Goal: Transaction & Acquisition: Book appointment/travel/reservation

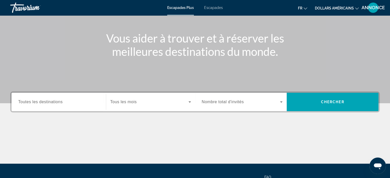
scroll to position [51, 0]
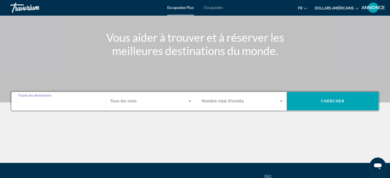
click at [71, 100] on input "Destination Toutes les destinations" at bounding box center [58, 102] width 81 height 6
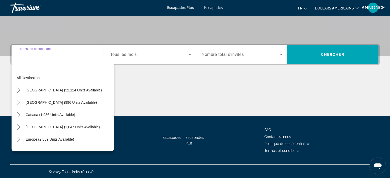
scroll to position [99, 0]
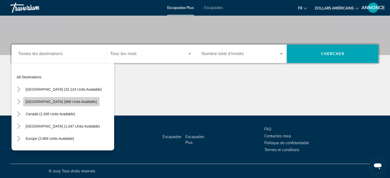
click at [66, 99] on span "Select destination: Mexico (996 units available)" at bounding box center [61, 102] width 76 height 12
type input "**********"
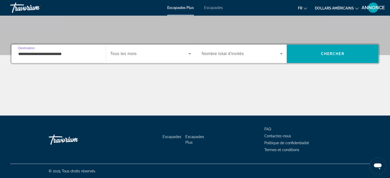
click at [178, 56] on span "Widget de recherche" at bounding box center [149, 54] width 78 height 6
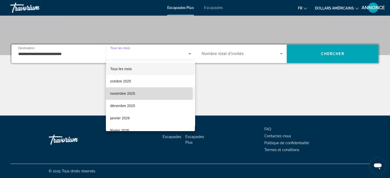
click at [149, 94] on mat-option "novembre 2025" at bounding box center [150, 93] width 89 height 12
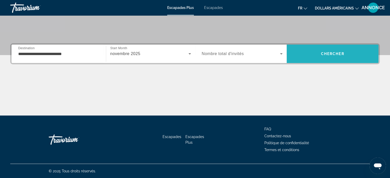
click at [317, 58] on span "Recherche" at bounding box center [333, 54] width 92 height 12
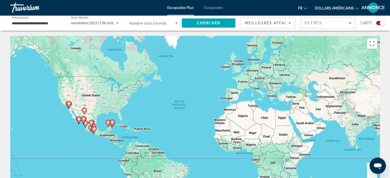
click at [382, 23] on div "Search widget" at bounding box center [382, 23] width 5 height 5
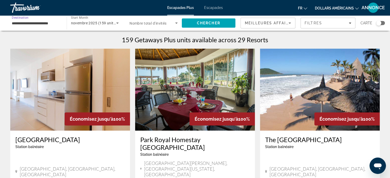
click at [33, 25] on input "**********" at bounding box center [36, 23] width 48 height 6
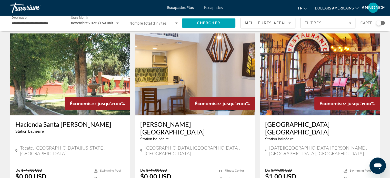
scroll to position [616, 0]
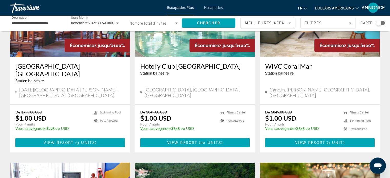
scroll to position [62, 0]
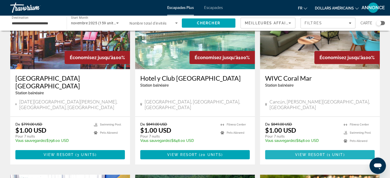
click at [299, 153] on span "View Resort" at bounding box center [310, 155] width 30 height 4
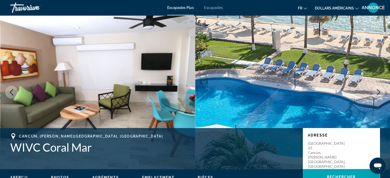
click at [259, 115] on img "Contenu principal" at bounding box center [292, 92] width 195 height 154
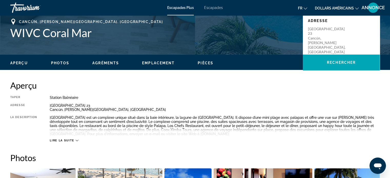
scroll to position [114, 0]
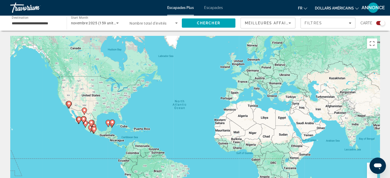
click at [382, 20] on div "Carte" at bounding box center [373, 23] width 24 height 11
click at [380, 25] on div "Search widget" at bounding box center [380, 23] width 9 height 4
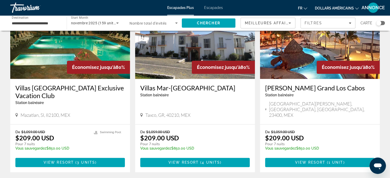
scroll to position [628, 0]
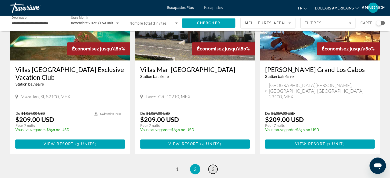
click at [211, 165] on link "page 3" at bounding box center [213, 169] width 9 height 9
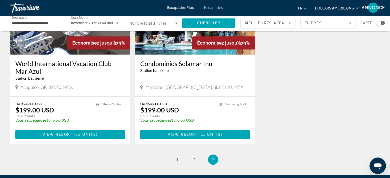
scroll to position [257, 0]
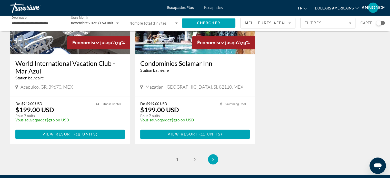
click at [32, 26] on div "**********" at bounding box center [36, 23] width 48 height 15
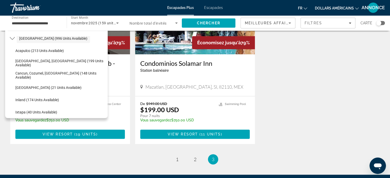
scroll to position [34, 0]
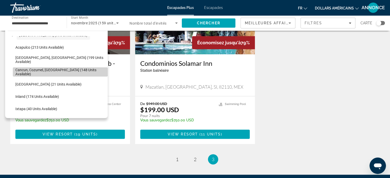
click at [75, 68] on span "Select destination: Cancun, Cozumel, Riviera Maya (148 units available)" at bounding box center [60, 72] width 95 height 12
type input "**********"
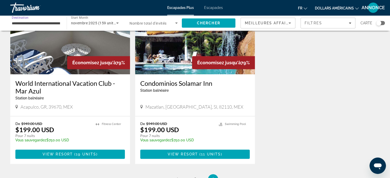
scroll to position [236, 0]
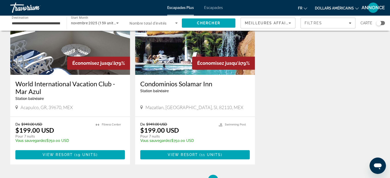
click at [182, 175] on li "page 1" at bounding box center [177, 180] width 10 height 10
click at [179, 176] on link "page 1" at bounding box center [177, 180] width 9 height 9
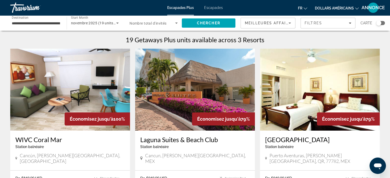
click at [0, 94] on div "← Move left → Move right ↑ Move up ↓ Move down + Zoom in - Zoom out Home Jump l…" at bounding box center [195, 137] width 390 height 203
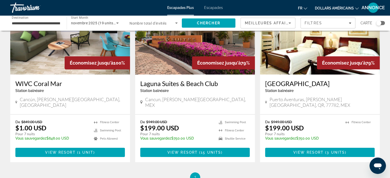
scroll to position [46, 0]
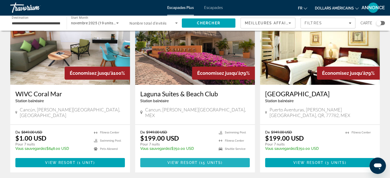
click at [149, 157] on span "Contenu principal" at bounding box center [195, 163] width 110 height 12
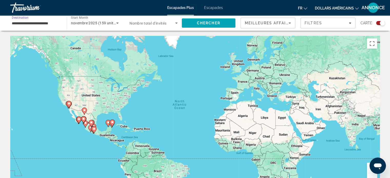
click at [40, 23] on input "**********" at bounding box center [36, 23] width 48 height 6
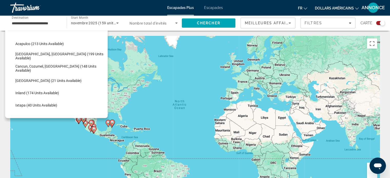
scroll to position [28, 0]
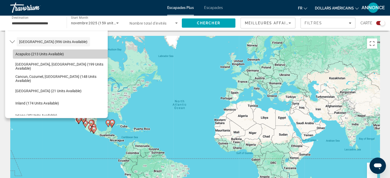
click at [80, 55] on span "Select destination: Acapulco (213 units available)" at bounding box center [60, 54] width 95 height 12
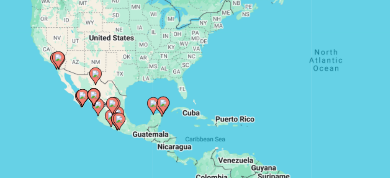
drag, startPoint x: 81, startPoint y: 125, endPoint x: 68, endPoint y: 110, distance: 20.6
click at [68, 110] on div "To activate drag with keyboard, press Alt + Enter. Once in keyboard drag state,…" at bounding box center [195, 113] width 370 height 154
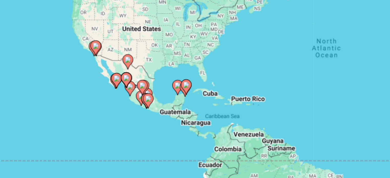
scroll to position [0, 0]
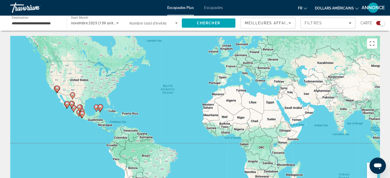
click at [381, 25] on div "Search widget" at bounding box center [382, 23] width 5 height 5
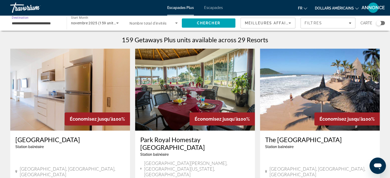
click at [38, 24] on input "**********" at bounding box center [36, 23] width 48 height 6
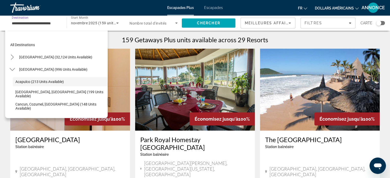
scroll to position [6, 0]
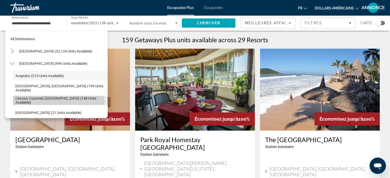
click at [47, 105] on span "Select destination: Cancun, Cozumel, Riviera Maya (148 units available)" at bounding box center [60, 100] width 95 height 12
type input "**********"
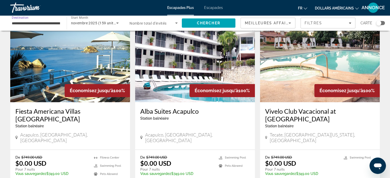
scroll to position [236, 0]
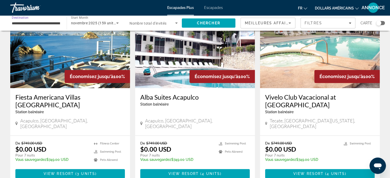
click at [39, 25] on input "**********" at bounding box center [36, 23] width 48 height 6
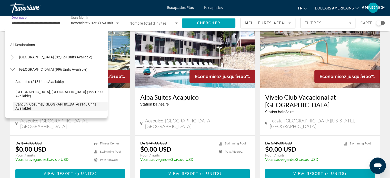
scroll to position [31, 0]
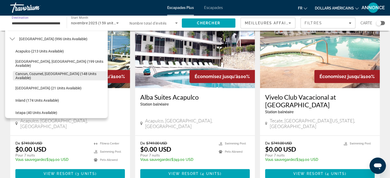
click at [54, 77] on span "Cancun, Cozumel, Riviera Maya (148 units available)" at bounding box center [60, 76] width 90 height 8
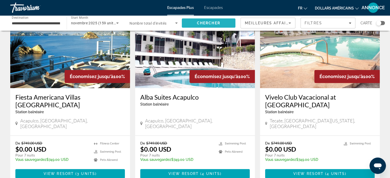
click at [186, 26] on span "Search" at bounding box center [209, 23] width 54 height 12
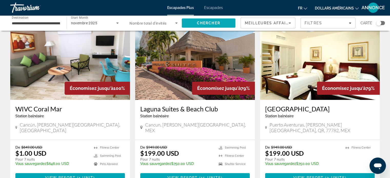
scroll to position [41, 0]
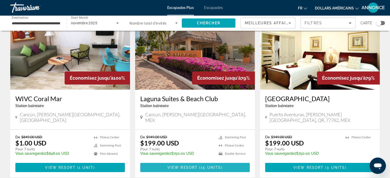
click at [212, 162] on span "Contenu principal" at bounding box center [195, 168] width 110 height 12
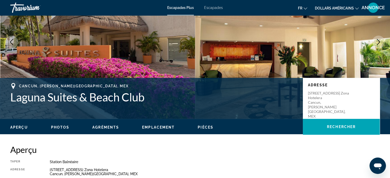
scroll to position [51, 0]
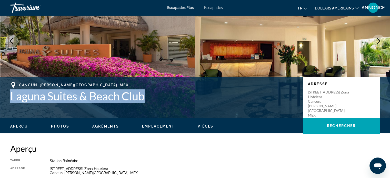
drag, startPoint x: 147, startPoint y: 94, endPoint x: 0, endPoint y: 99, distance: 146.8
click at [0, 99] on div "Cancun, Quintana Roo, MEX Laguna Suites & Beach Club Adresse Paseo Pok Ta Pok n…" at bounding box center [195, 97] width 390 height 31
click at [146, 94] on h1 "Laguna Suites & Beach Club" at bounding box center [154, 96] width 288 height 13
drag, startPoint x: 146, startPoint y: 94, endPoint x: 12, endPoint y: 96, distance: 134.4
click at [12, 96] on h1 "Laguna Suites & Beach Club" at bounding box center [154, 96] width 288 height 13
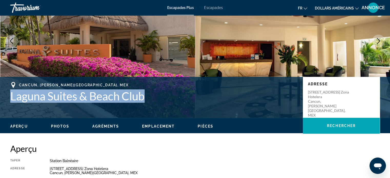
copy h1 "Laguna Suites & Beach Club"
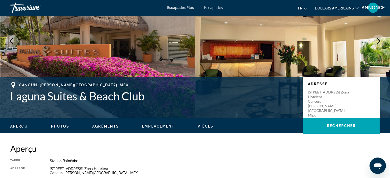
click at [81, 84] on span "Cancun, Quintana Roo, MEX" at bounding box center [74, 85] width 110 height 4
drag, startPoint x: 83, startPoint y: 85, endPoint x: 19, endPoint y: 84, distance: 63.9
click at [19, 84] on span "Cancun, Quintana Roo, MEX" at bounding box center [74, 85] width 110 height 4
copy span "Cancun, Quintana Roo, MEX"
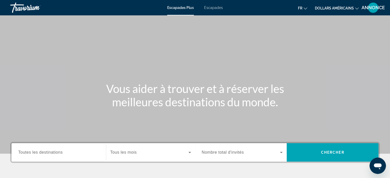
click at [19, 148] on div "Widget de recherche" at bounding box center [58, 152] width 81 height 15
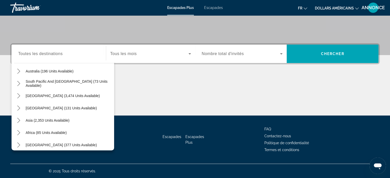
scroll to position [83, 0]
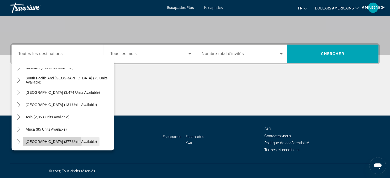
click at [25, 147] on span "Select destination: Middle East (377 units available)" at bounding box center [61, 142] width 76 height 12
type input "**********"
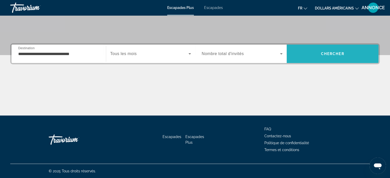
click at [340, 57] on span "Recherche" at bounding box center [333, 54] width 92 height 12
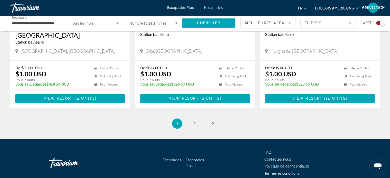
scroll to position [810, 0]
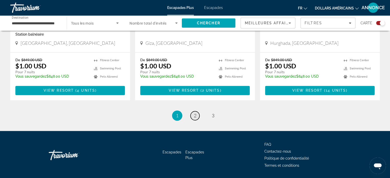
click at [192, 111] on link "page 2" at bounding box center [195, 115] width 9 height 9
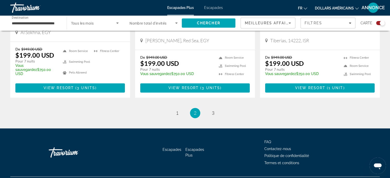
scroll to position [815, 0]
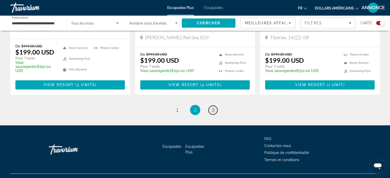
click at [211, 106] on link "page 3" at bounding box center [213, 110] width 9 height 9
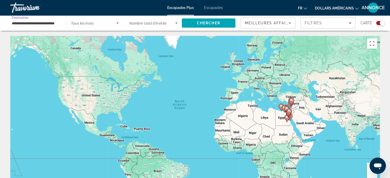
click at [40, 24] on input "**********" at bounding box center [36, 23] width 48 height 6
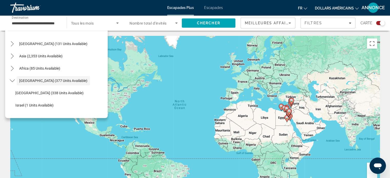
scroll to position [120, 0]
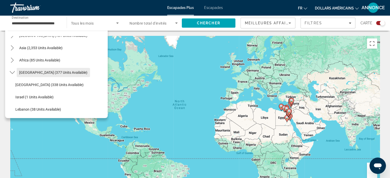
click at [64, 72] on span "[GEOGRAPHIC_DATA] (377 units available)" at bounding box center [53, 73] width 68 height 4
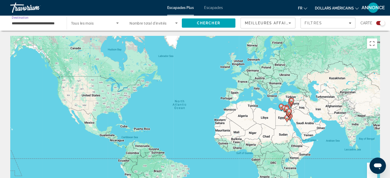
click at [54, 22] on input "**********" at bounding box center [36, 23] width 48 height 6
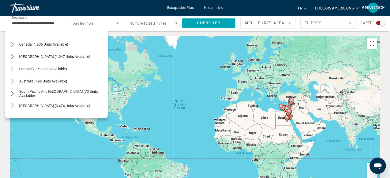
scroll to position [35, 0]
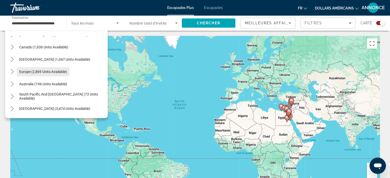
click at [53, 67] on span "Select destination: Europe (2,869 units available)" at bounding box center [43, 72] width 53 height 12
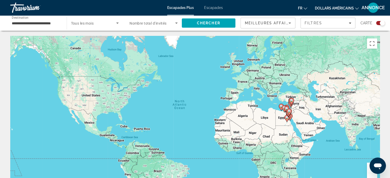
click at [38, 26] on div "**********" at bounding box center [36, 23] width 48 height 15
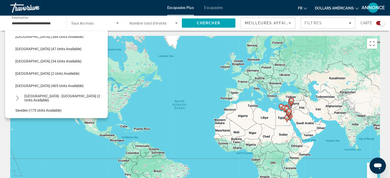
scroll to position [195, 0]
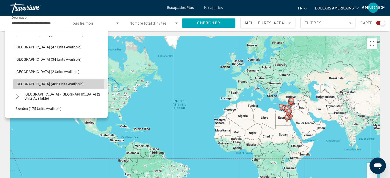
click at [40, 82] on span "[GEOGRAPHIC_DATA] (465 units available)" at bounding box center [49, 84] width 68 height 4
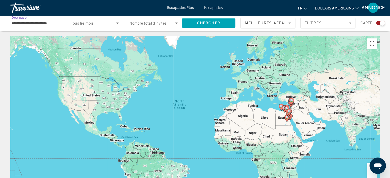
scroll to position [0, 0]
click at [111, 26] on span "Search widget" at bounding box center [93, 23] width 45 height 6
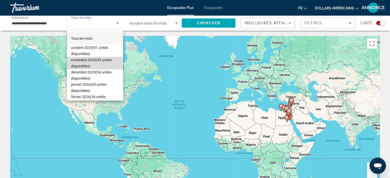
click at [113, 60] on span "novembre 2025 (99 unités disponibles)" at bounding box center [95, 63] width 48 height 12
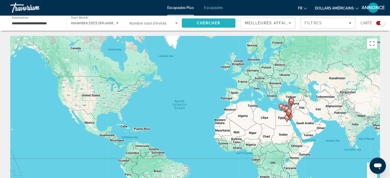
click at [198, 28] on span "Search" at bounding box center [209, 23] width 54 height 12
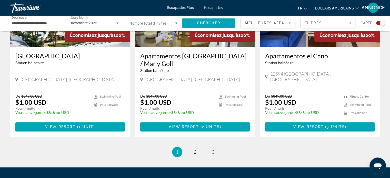
scroll to position [818, 0]
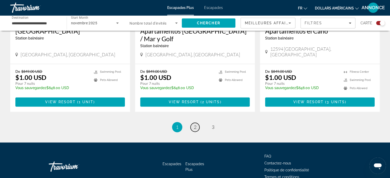
click at [192, 123] on link "page 2" at bounding box center [195, 127] width 9 height 9
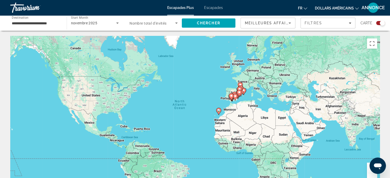
click at [33, 19] on div "**********" at bounding box center [36, 23] width 48 height 15
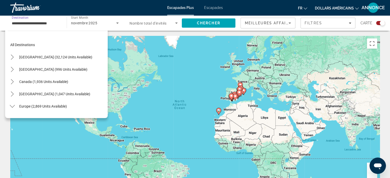
scroll to position [203, 0]
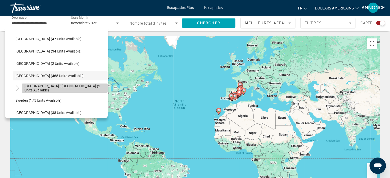
click at [78, 91] on span "Select destination: Spain - Canary Islands (2 units available)" at bounding box center [65, 88] width 86 height 12
type input "**********"
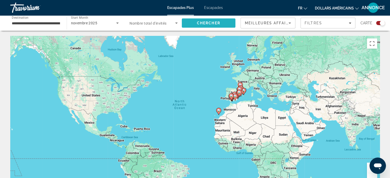
click at [213, 26] on span "Search" at bounding box center [209, 23] width 54 height 12
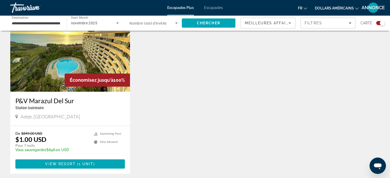
scroll to position [198, 0]
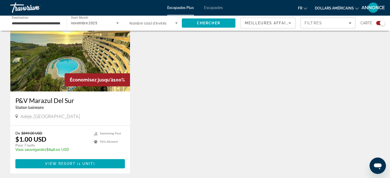
click at [36, 78] on img "Contenu principal" at bounding box center [70, 50] width 120 height 82
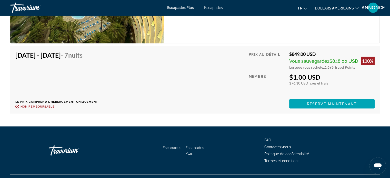
scroll to position [1006, 0]
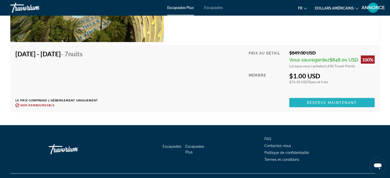
click at [334, 101] on span "Reserve maintenant" at bounding box center [332, 103] width 50 height 4
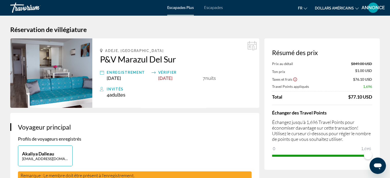
drag, startPoint x: 133, startPoint y: 59, endPoint x: 121, endPoint y: 52, distance: 14.1
click at [121, 52] on span "Adeje, Canary Islands" at bounding box center [134, 51] width 58 height 4
drag, startPoint x: 97, startPoint y: 58, endPoint x: 183, endPoint y: 58, distance: 85.9
click at [183, 58] on div "Adeje, Canary Islands P&V Marazul Del Sur Enregistrement Nov 1, 2025 Vérifier N…" at bounding box center [175, 73] width 167 height 70
copy h2 "P&V Marazul Del Sur"
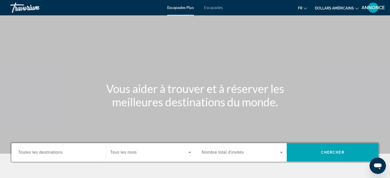
click at [36, 157] on div "Widget de recherche" at bounding box center [58, 152] width 81 height 15
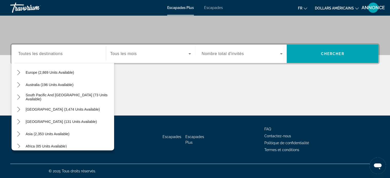
scroll to position [69, 0]
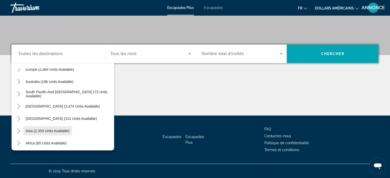
click at [60, 125] on span "Select destination: Asia (2,353 units available)" at bounding box center [47, 131] width 49 height 12
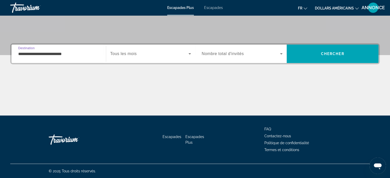
click at [80, 55] on input "**********" at bounding box center [58, 54] width 81 height 6
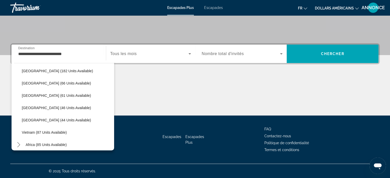
scroll to position [193, 0]
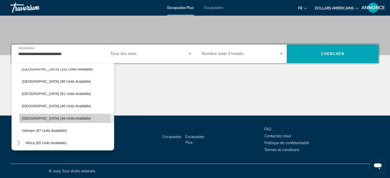
click at [56, 120] on span "[GEOGRAPHIC_DATA] (44 units available)" at bounding box center [56, 118] width 69 height 4
type input "**********"
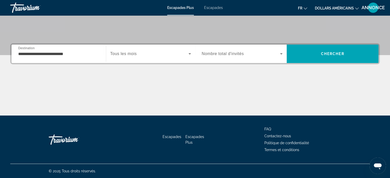
click at [119, 59] on div "Widget de recherche" at bounding box center [150, 54] width 81 height 14
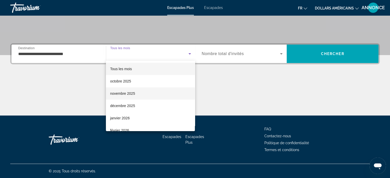
click at [136, 94] on mat-option "novembre 2025" at bounding box center [150, 93] width 89 height 12
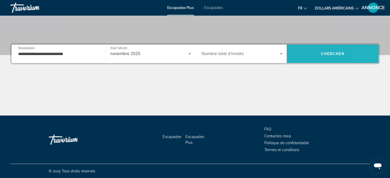
click at [365, 55] on span "Recherche" at bounding box center [333, 54] width 92 height 12
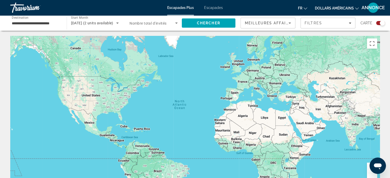
click at [378, 24] on div "Search widget" at bounding box center [380, 23] width 9 height 4
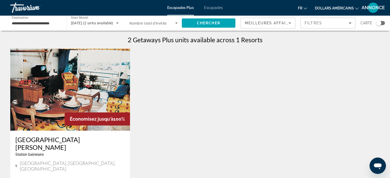
click at [312, 59] on div "Économisez jusqu'à 100% [GEOGRAPHIC_DATA][PERSON_NAME] balnéaire - Ceci est une…" at bounding box center [195, 143] width 375 height 188
click at [110, 77] on img "Contenu principal" at bounding box center [70, 90] width 120 height 82
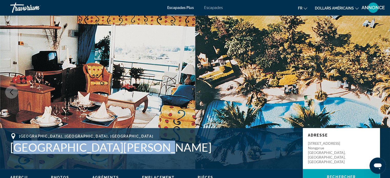
drag, startPoint x: 145, startPoint y: 146, endPoint x: 14, endPoint y: 149, distance: 130.6
click at [14, 149] on h1 "[GEOGRAPHIC_DATA][PERSON_NAME]" at bounding box center [154, 147] width 288 height 13
copy h1 "[GEOGRAPHIC_DATA][PERSON_NAME]"
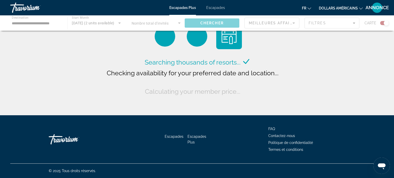
click at [47, 25] on div "Contenu principal" at bounding box center [197, 22] width 394 height 15
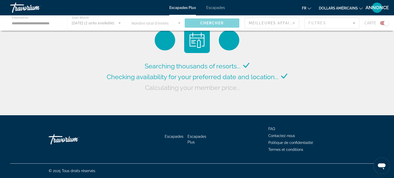
click at [47, 25] on div "Contenu principal" at bounding box center [197, 22] width 394 height 15
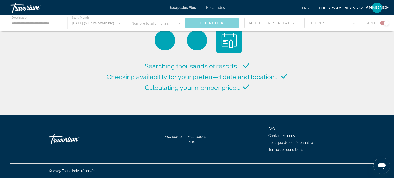
click at [47, 25] on div "Contenu principal" at bounding box center [197, 22] width 394 height 15
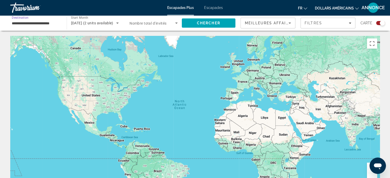
click at [48, 25] on input "**********" at bounding box center [36, 23] width 48 height 6
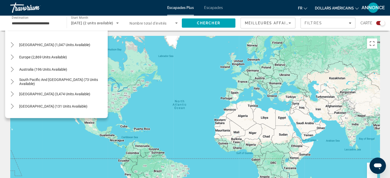
scroll to position [47, 0]
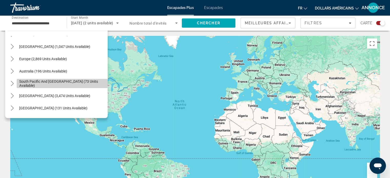
click at [88, 87] on span "Select destination: South Pacific and Oceania (73 units available)" at bounding box center [62, 83] width 91 height 12
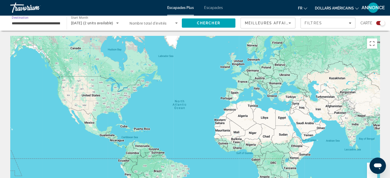
click at [52, 26] on input "**********" at bounding box center [36, 23] width 48 height 6
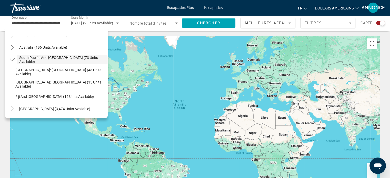
scroll to position [77, 0]
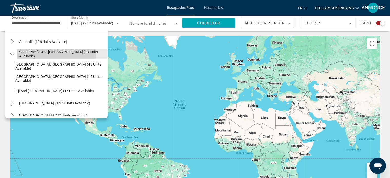
click at [51, 51] on span "Select destination: South Pacific and Oceania (73 units available)" at bounding box center [62, 54] width 91 height 12
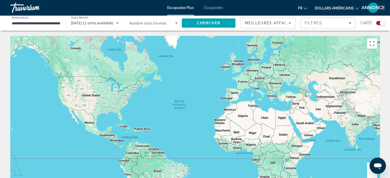
click at [27, 22] on input "**********" at bounding box center [36, 23] width 48 height 6
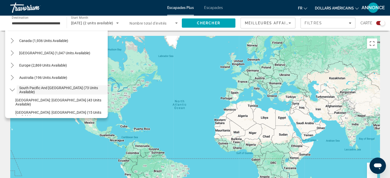
scroll to position [40, 0]
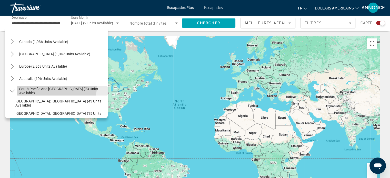
click at [53, 86] on span "Select destination: South Pacific and Oceania (73 units available)" at bounding box center [62, 91] width 91 height 12
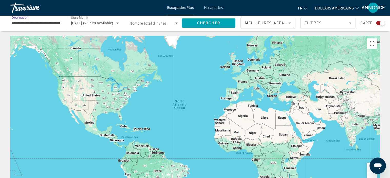
click at [49, 16] on div "**********" at bounding box center [36, 23] width 48 height 15
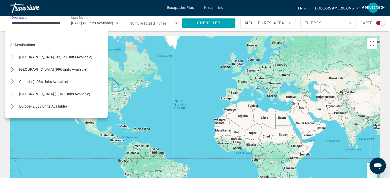
scroll to position [55, 0]
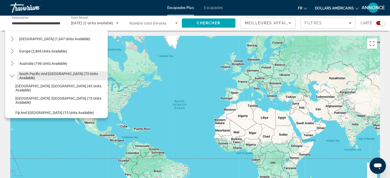
click at [51, 73] on span "Select destination: South Pacific and Oceania (73 units available)" at bounding box center [62, 76] width 91 height 12
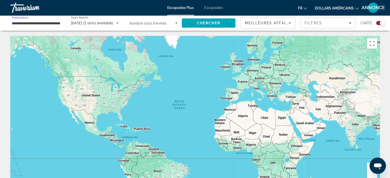
click at [44, 23] on input "**********" at bounding box center [36, 23] width 48 height 6
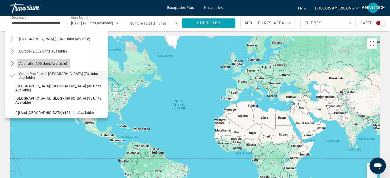
click at [48, 63] on span "Australia (196 units available)" at bounding box center [43, 64] width 48 height 4
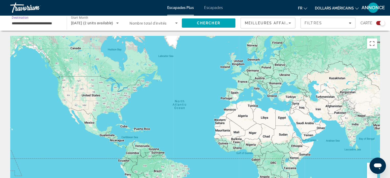
click at [29, 24] on input "**********" at bounding box center [36, 23] width 48 height 6
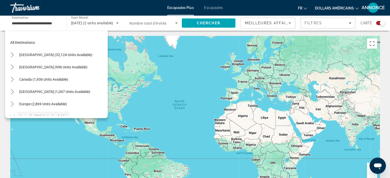
scroll to position [1, 0]
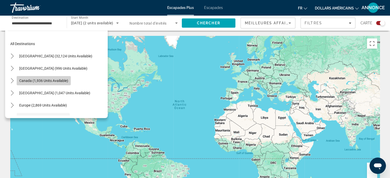
click at [58, 77] on span "Select destination: Canada (1,936 units available)" at bounding box center [44, 81] width 54 height 12
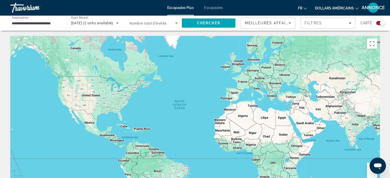
click at [45, 24] on input "**********" at bounding box center [36, 23] width 48 height 6
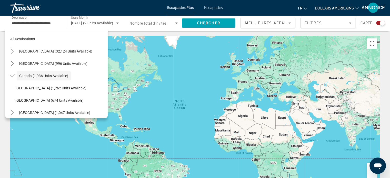
scroll to position [5, 0]
click at [13, 80] on mat-icon "Toggle Canada (1,936 units available) submenu" at bounding box center [12, 76] width 9 height 9
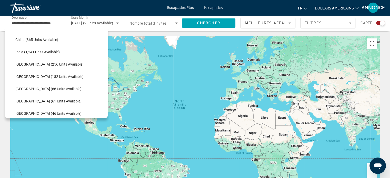
scroll to position [253, 0]
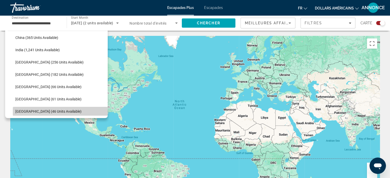
click at [86, 109] on span "Select destination: Taiwan (46 units available)" at bounding box center [60, 111] width 95 height 12
type input "**********"
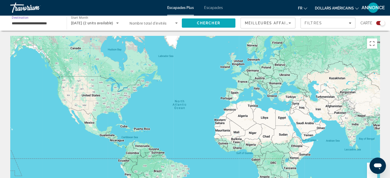
click at [208, 23] on span "Chercher" at bounding box center [208, 23] width 23 height 4
click at [380, 24] on div "Search widget" at bounding box center [382, 23] width 5 height 5
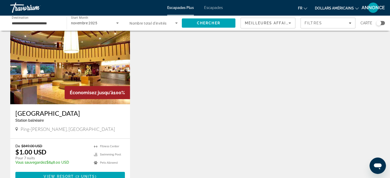
scroll to position [27, 0]
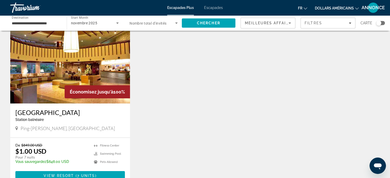
click at [59, 53] on img "Contenu principal" at bounding box center [70, 63] width 120 height 82
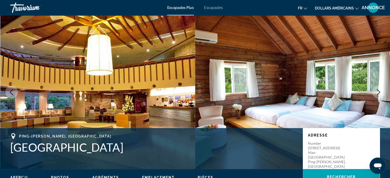
click at [378, 87] on button "Next image" at bounding box center [378, 92] width 13 height 13
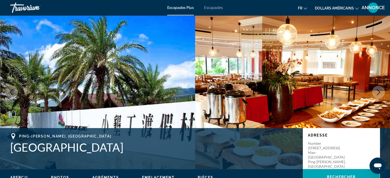
click at [378, 87] on button "Next image" at bounding box center [378, 92] width 13 height 13
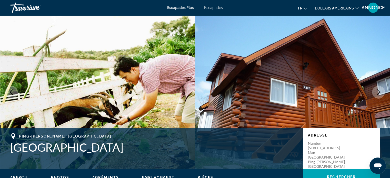
click at [378, 87] on button "Next image" at bounding box center [378, 92] width 13 height 13
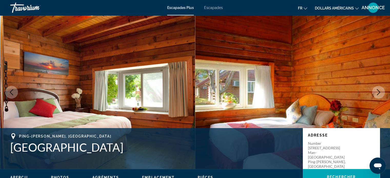
click at [4, 88] on img "Contenu principal" at bounding box center [97, 92] width 195 height 154
click at [95, 57] on img "Contenu principal" at bounding box center [97, 92] width 195 height 154
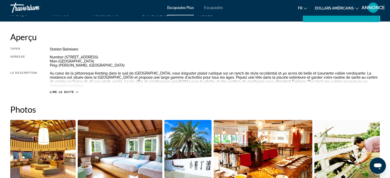
scroll to position [164, 0]
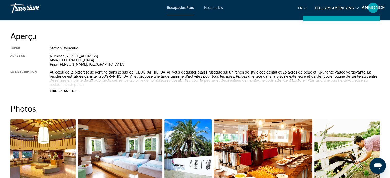
click at [102, 79] on div "Lire la suite" at bounding box center [215, 86] width 330 height 14
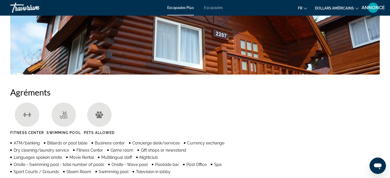
scroll to position [308, 0]
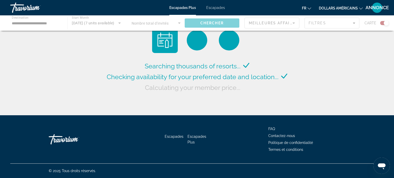
click at [31, 23] on div "Contenu principal" at bounding box center [197, 22] width 394 height 15
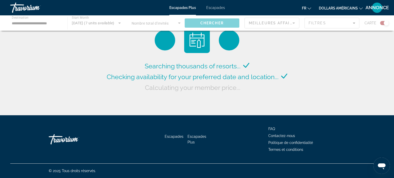
click at [31, 23] on div "Contenu principal" at bounding box center [197, 22] width 394 height 15
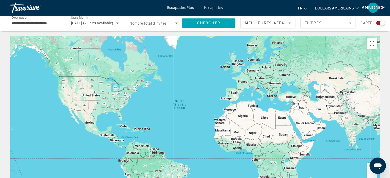
click at [31, 23] on input "**********" at bounding box center [36, 23] width 48 height 6
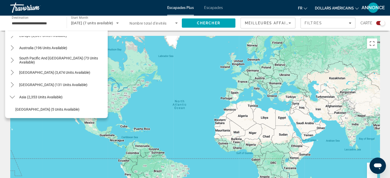
scroll to position [61, 0]
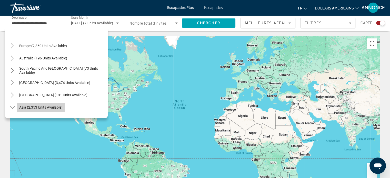
click at [42, 101] on span "Select destination: Asia (2,353 units available)" at bounding box center [41, 107] width 48 height 12
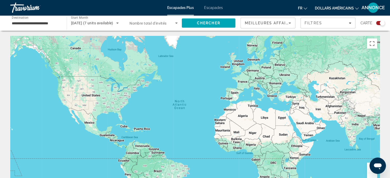
click at [42, 27] on div "**********" at bounding box center [36, 23] width 48 height 15
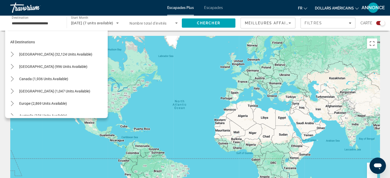
scroll to position [0, 0]
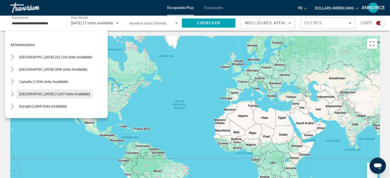
click at [65, 94] on span "[GEOGRAPHIC_DATA] (1,047 units available)" at bounding box center [54, 94] width 71 height 4
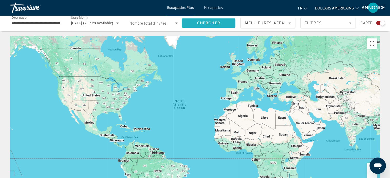
click at [196, 26] on span "Search" at bounding box center [209, 23] width 54 height 12
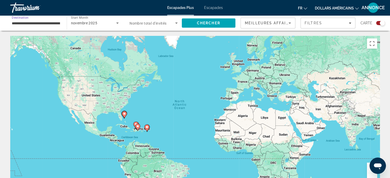
click at [58, 26] on input "**********" at bounding box center [36, 23] width 48 height 6
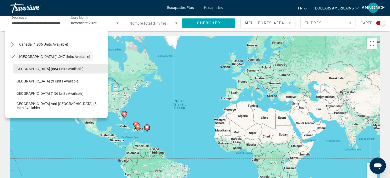
scroll to position [39, 0]
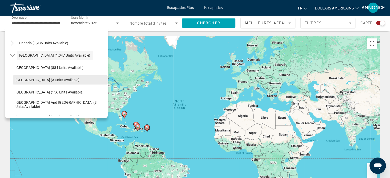
drag, startPoint x: 101, startPoint y: 68, endPoint x: 96, endPoint y: 82, distance: 14.6
click at [96, 82] on ul "[GEOGRAPHIC_DATA] (884 units available) [GEOGRAPHIC_DATA] (3 units available) […" at bounding box center [58, 93] width 100 height 62
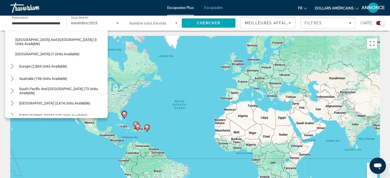
scroll to position [103, 0]
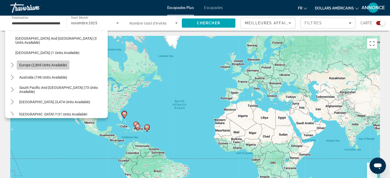
click at [61, 62] on span "Select destination: Europe (2,869 units available)" at bounding box center [43, 65] width 53 height 12
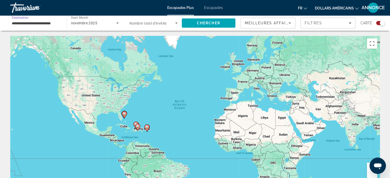
click at [50, 24] on input "**********" at bounding box center [36, 23] width 48 height 6
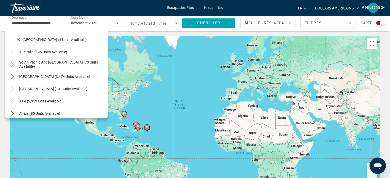
scroll to position [379, 0]
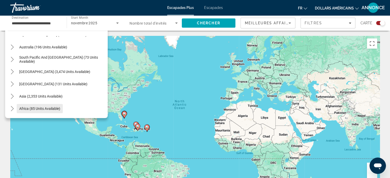
click at [26, 108] on span "Africa (85 units available)" at bounding box center [39, 109] width 41 height 4
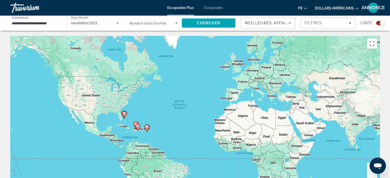
click at [34, 24] on input "**********" at bounding box center [36, 23] width 48 height 6
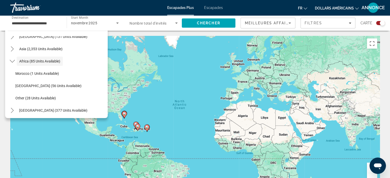
scroll to position [428, 0]
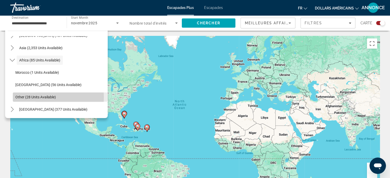
click at [37, 97] on span "Other (28 units available)" at bounding box center [35, 97] width 41 height 4
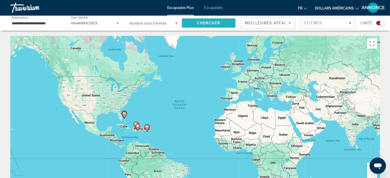
click at [220, 23] on span "Chercher" at bounding box center [208, 23] width 23 height 4
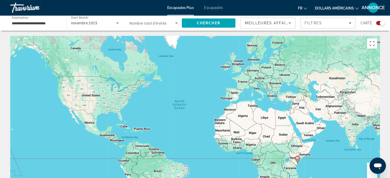
click at [29, 21] on input "**********" at bounding box center [36, 23] width 48 height 6
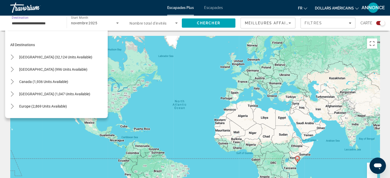
scroll to position [120, 0]
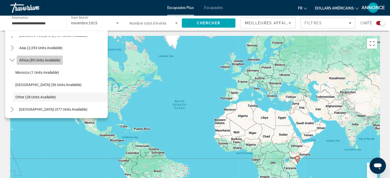
click at [56, 58] on span "Africa (85 units available)" at bounding box center [39, 60] width 41 height 4
type input "**********"
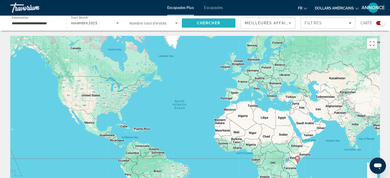
click at [230, 20] on span "Search" at bounding box center [209, 23] width 54 height 12
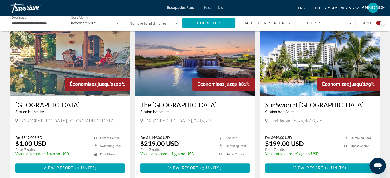
scroll to position [190, 0]
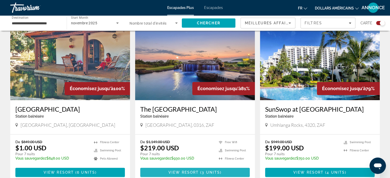
click at [211, 173] on span "3 units" at bounding box center [211, 173] width 18 height 4
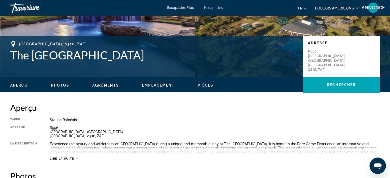
scroll to position [82, 0]
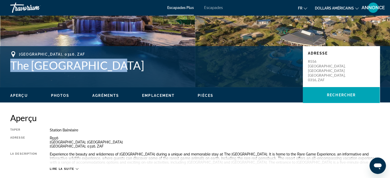
drag, startPoint x: 114, startPoint y: 65, endPoint x: 11, endPoint y: 68, distance: 103.7
click at [11, 68] on h1 "The [GEOGRAPHIC_DATA]" at bounding box center [154, 65] width 288 height 13
copy h1 "The [GEOGRAPHIC_DATA]"
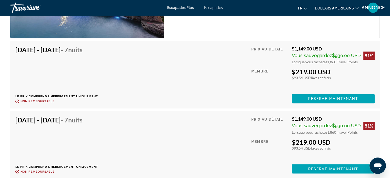
scroll to position [845, 0]
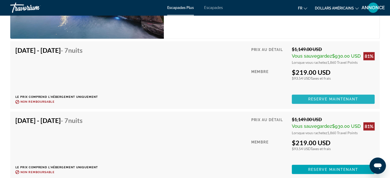
click at [310, 101] on span "Reserve maintenant" at bounding box center [333, 99] width 50 height 4
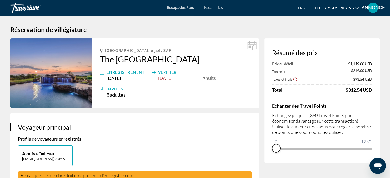
drag, startPoint x: 366, startPoint y: 154, endPoint x: 264, endPoint y: 136, distance: 103.4
click at [264, 136] on div "Résumé des prix Prix au détail $1,149.00 USD Ton prix $219.00 USD Taxes et frai…" at bounding box center [321, 100] width 115 height 125
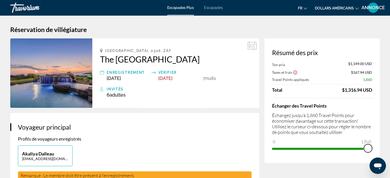
drag, startPoint x: 277, startPoint y: 140, endPoint x: 394, endPoint y: 142, distance: 116.5
click at [390, 142] on html "Passer au contenu principal Escapades Plus Escapades fr English Español Françai…" at bounding box center [195, 89] width 390 height 178
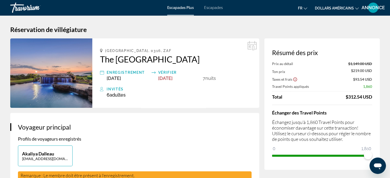
click at [323, 8] on font "dollars américains" at bounding box center [334, 8] width 39 height 4
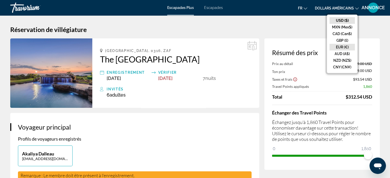
click at [339, 46] on button "EUR (€)" at bounding box center [342, 47] width 25 height 7
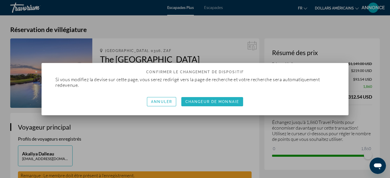
click at [236, 99] on span "button" at bounding box center [212, 102] width 62 height 12
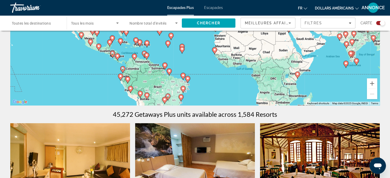
scroll to position [75, 0]
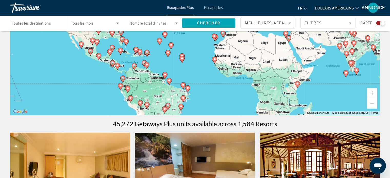
click at [27, 25] on span "Toutes les destinations" at bounding box center [31, 23] width 39 height 4
click at [27, 25] on input "Destination Toutes les destinations" at bounding box center [36, 23] width 48 height 6
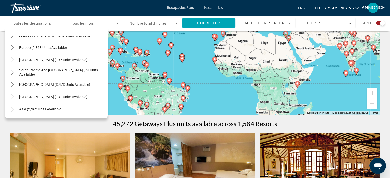
scroll to position [70, 0]
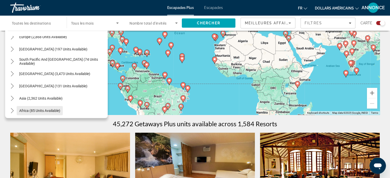
click at [38, 106] on span "Select destination: Africa (85 units available)" at bounding box center [40, 111] width 46 height 12
type input "**********"
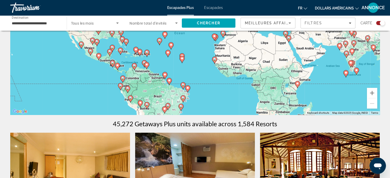
click at [90, 25] on span "Tous les mois" at bounding box center [82, 23] width 23 height 4
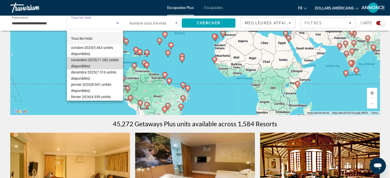
click at [98, 61] on font "(11 282 unités disponibles)" at bounding box center [95, 63] width 48 height 10
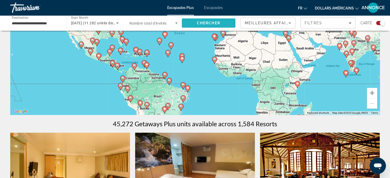
click at [211, 20] on span "Search" at bounding box center [209, 23] width 54 height 12
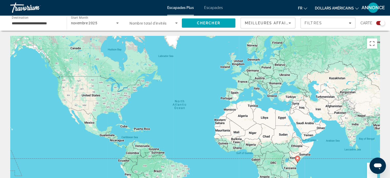
scroll to position [156, 0]
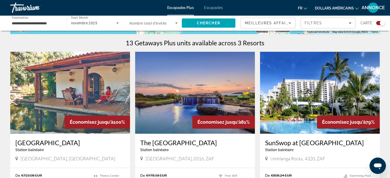
click at [171, 91] on img "Contenu principal" at bounding box center [195, 93] width 120 height 82
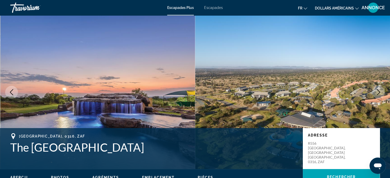
scroll to position [156, 0]
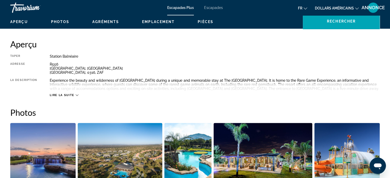
click at [85, 84] on div "Lire la suite" at bounding box center [215, 90] width 330 height 14
click at [71, 93] on div "Lire la suite" at bounding box center [215, 90] width 330 height 14
click at [71, 94] on span "Lire la suite" at bounding box center [62, 95] width 24 height 3
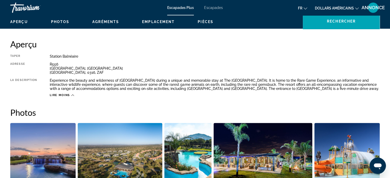
click at [165, 73] on div "R556 [GEOGRAPHIC_DATA], [GEOGRAPHIC_DATA], 0316, [GEOGRAPHIC_DATA]" at bounding box center [215, 68] width 330 height 12
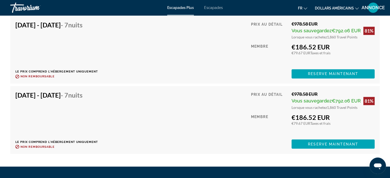
scroll to position [864, 0]
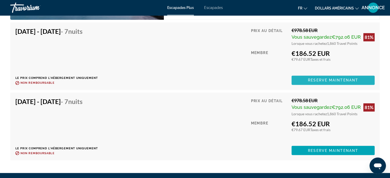
click at [314, 82] on span "Reserve maintenant" at bounding box center [333, 80] width 50 height 4
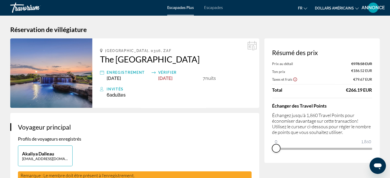
drag, startPoint x: 366, startPoint y: 156, endPoint x: 249, endPoint y: 160, distance: 117.3
drag, startPoint x: 276, startPoint y: 143, endPoint x: 302, endPoint y: 144, distance: 25.4
click at [302, 148] on ngx-slider "0 1,860 84" at bounding box center [322, 148] width 100 height 1
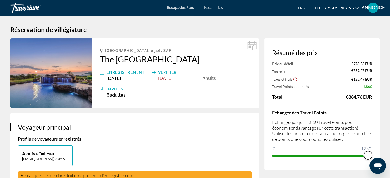
drag, startPoint x: 303, startPoint y: 156, endPoint x: 373, endPoint y: 156, distance: 70.3
click at [373, 156] on div "Résumé des prix Prix au détail €978.58 EUR Ton prix €759.27 EUR Taxes et frais …" at bounding box center [321, 104] width 115 height 132
